Goal: Understand site structure: Grasp the organization and layout of the website

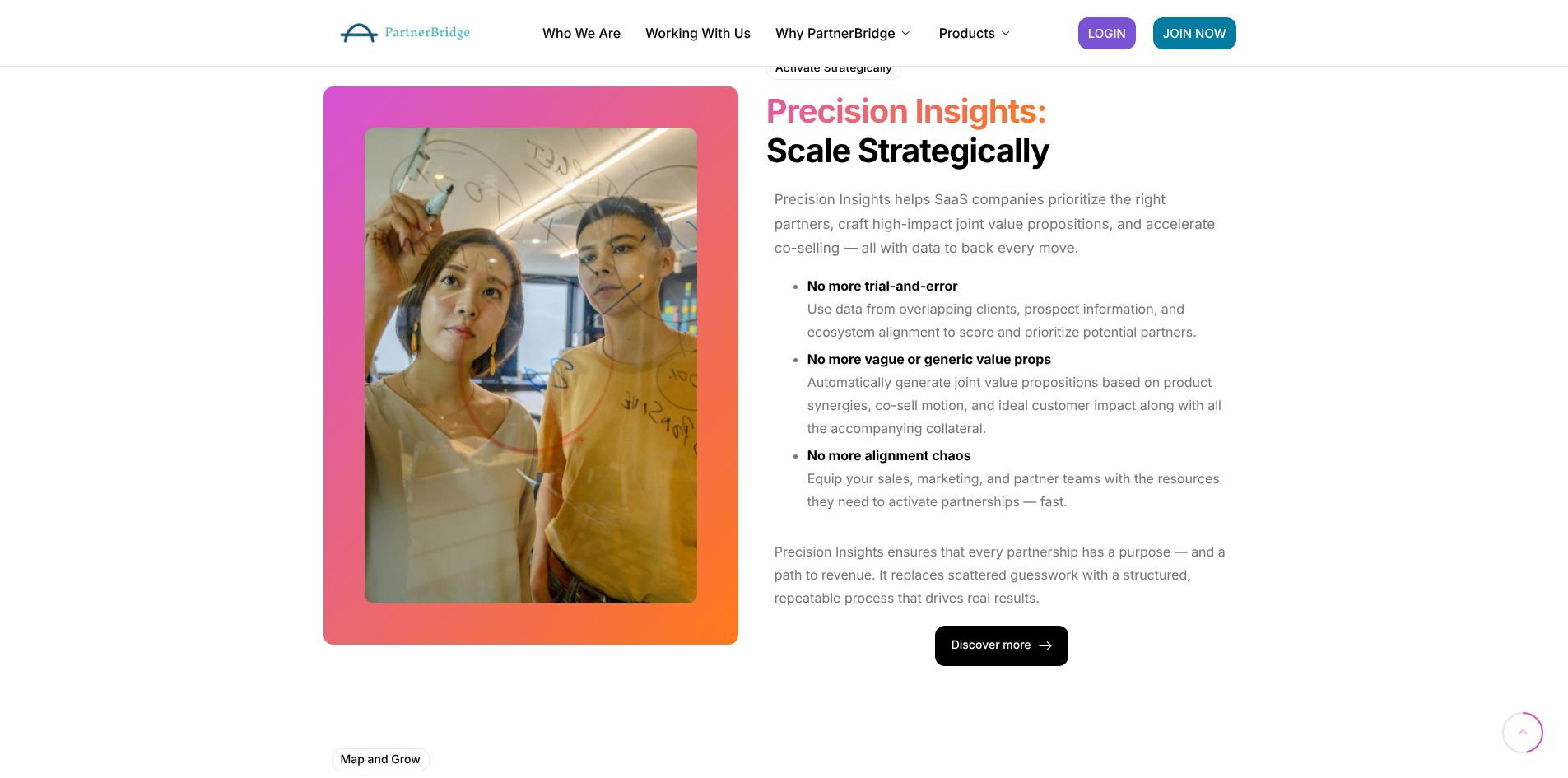
scroll to position [2059, 0]
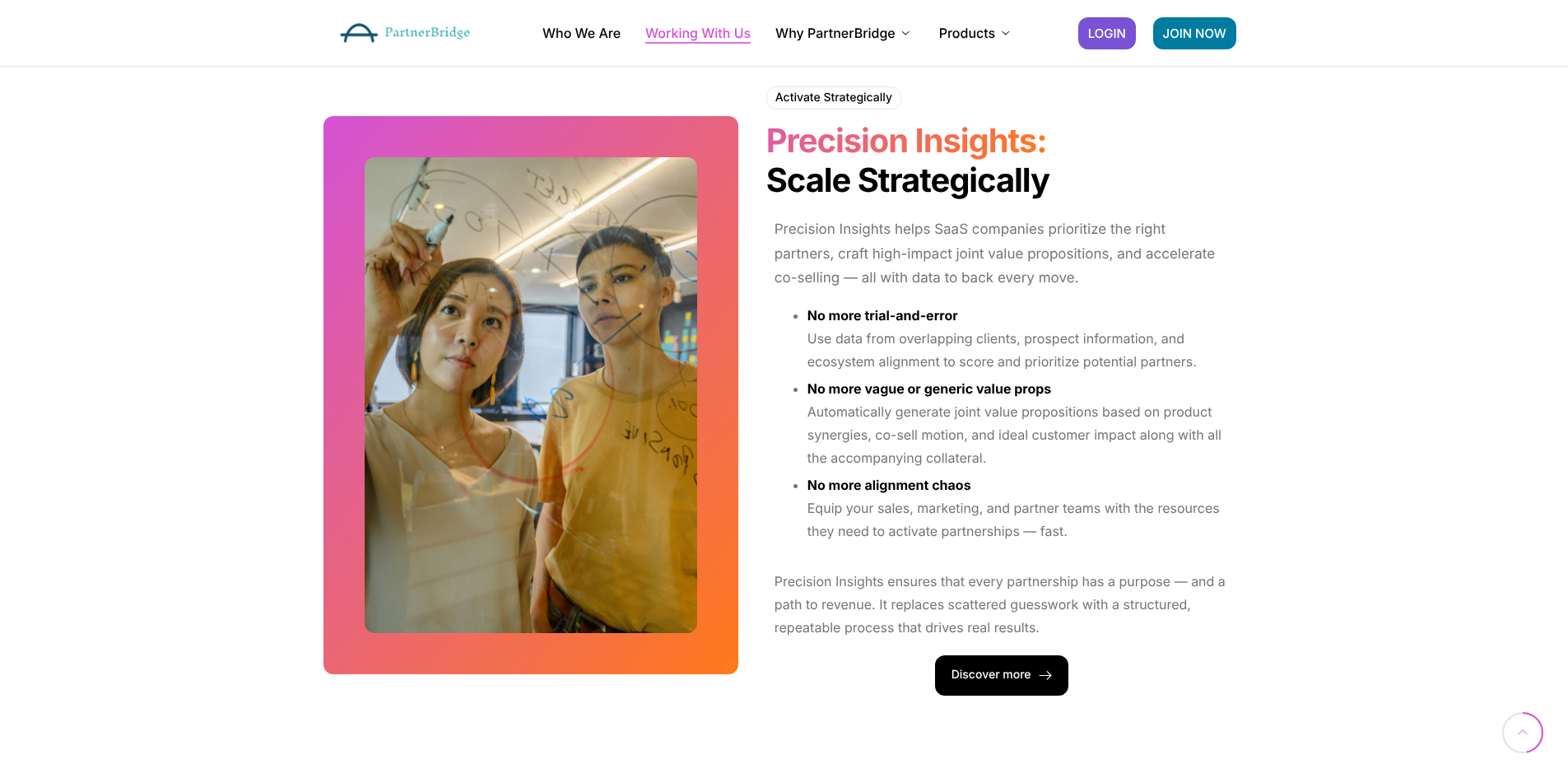
click at [693, 37] on link "Working With Us" at bounding box center [698, 33] width 105 height 13
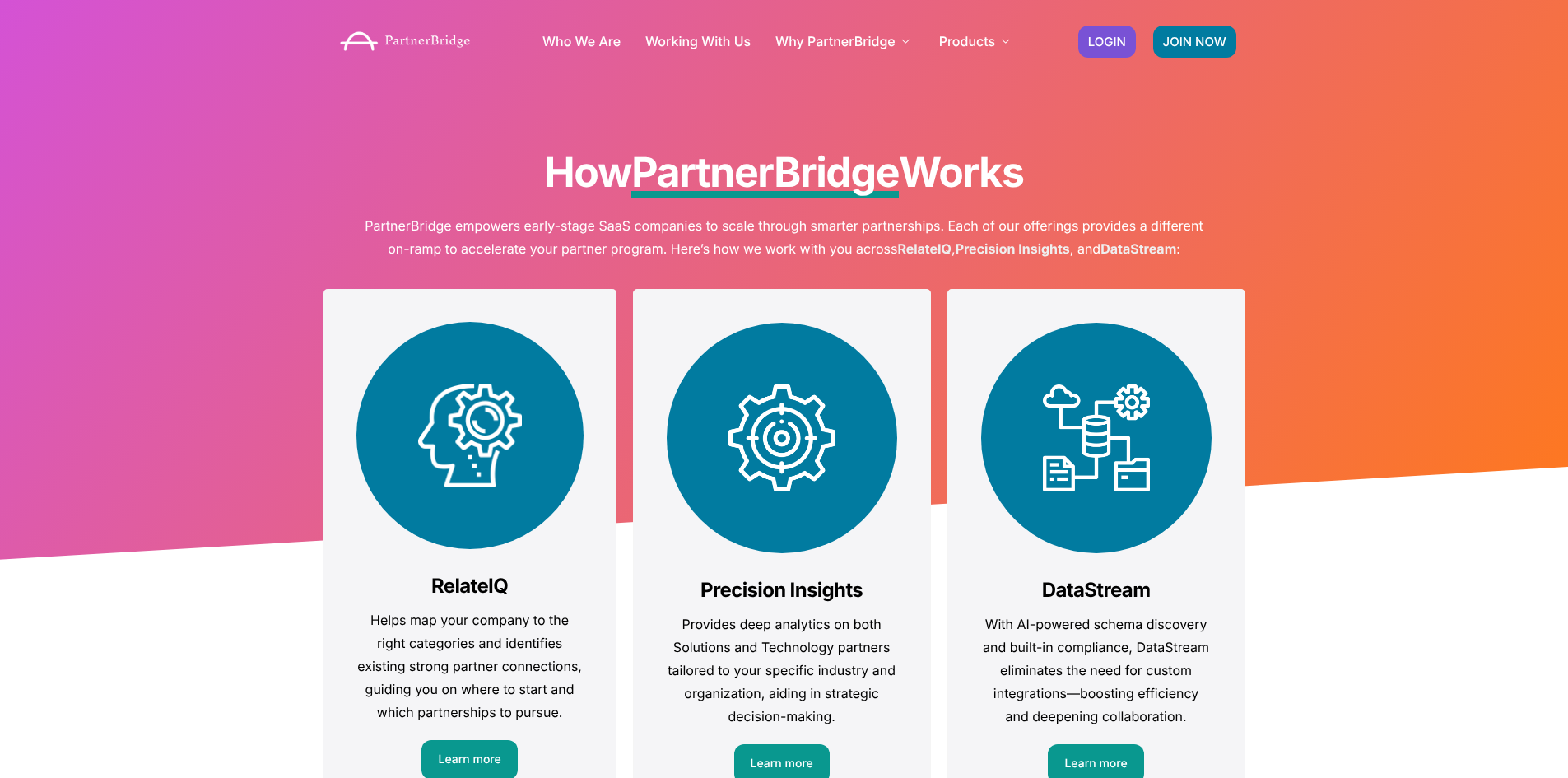
click at [402, 30] on img at bounding box center [405, 41] width 148 height 36
